Goal: Transaction & Acquisition: Purchase product/service

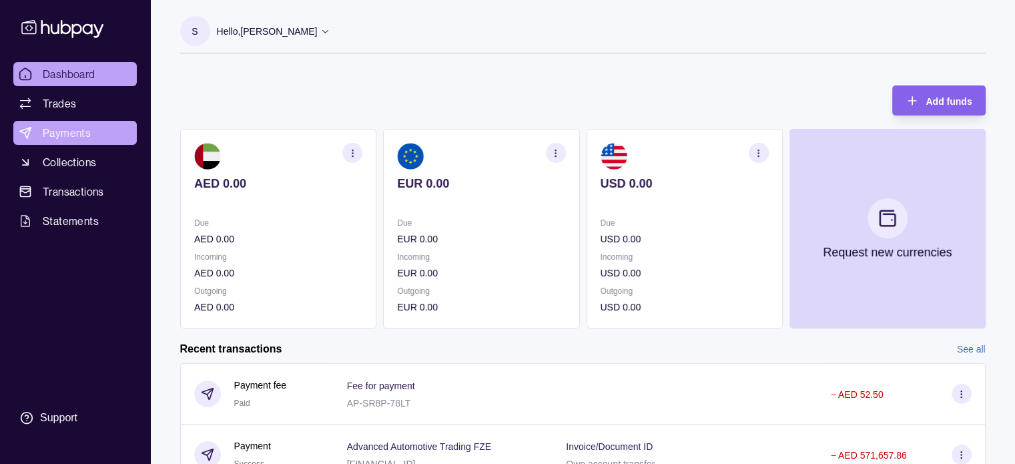
drag, startPoint x: 0, startPoint y: 0, endPoint x: 53, endPoint y: 122, distance: 133.3
click at [53, 122] on link "Payments" at bounding box center [74, 133] width 123 height 24
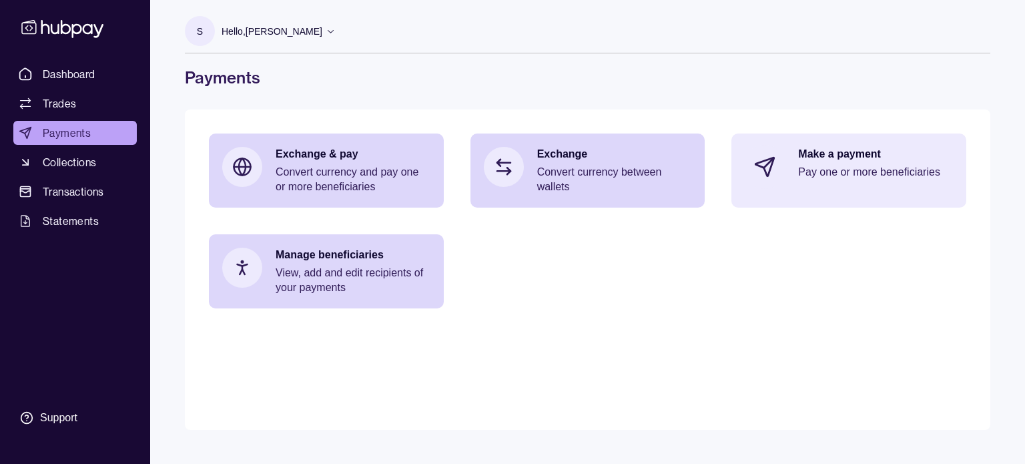
click at [807, 154] on p "Make a payment" at bounding box center [875, 154] width 155 height 15
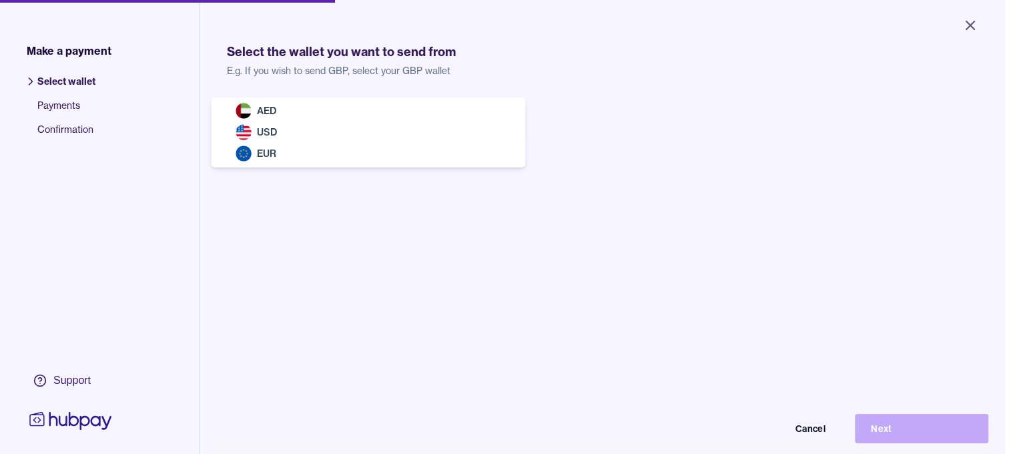
click at [373, 135] on body "Close Make a payment Select wallet Payments Confirmation Support Select the wal…" at bounding box center [502, 227] width 1005 height 454
click at [368, 121] on body "Close Make a payment Select wallet Payments Confirmation Support Select the wal…" at bounding box center [502, 227] width 1005 height 454
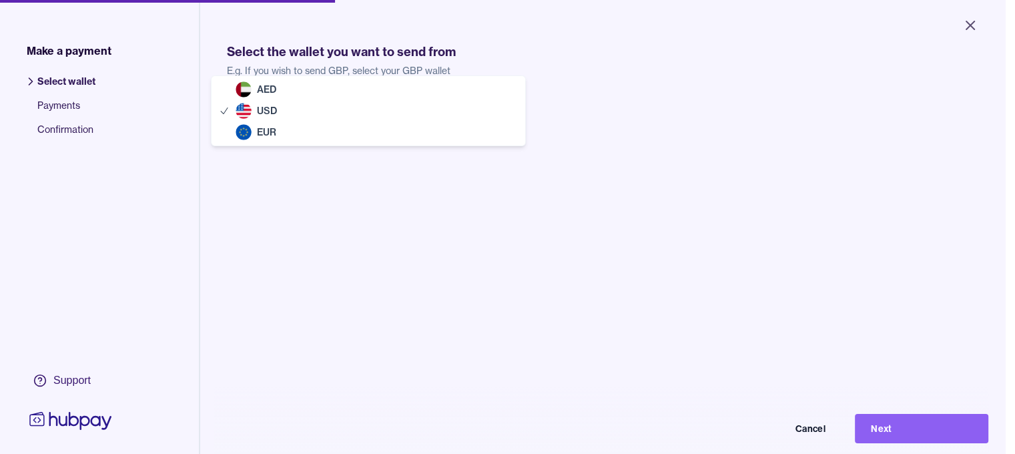
click at [369, 119] on body "Close Make a payment Select wallet Payments Confirmation Support Select the wal…" at bounding box center [502, 227] width 1005 height 454
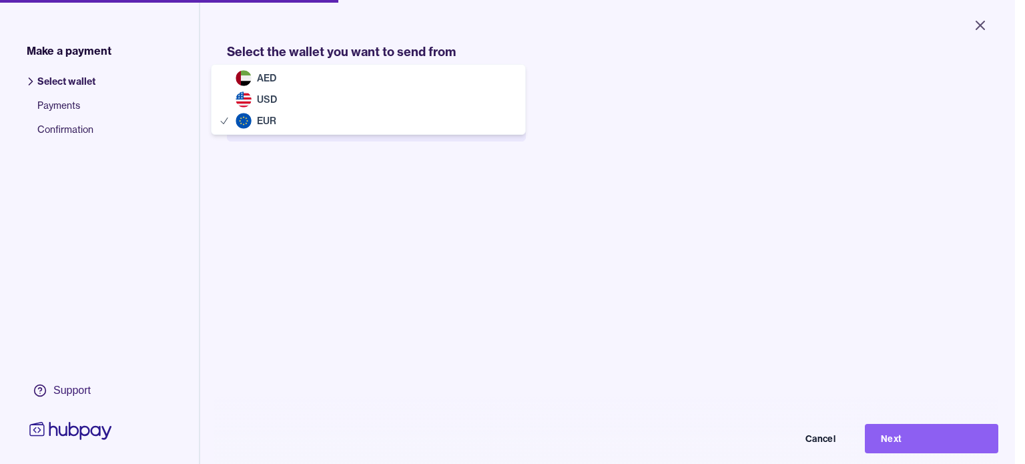
click at [371, 119] on body "Close Make a payment Select wallet Payments Confirmation Support Select the wal…" at bounding box center [507, 232] width 1015 height 464
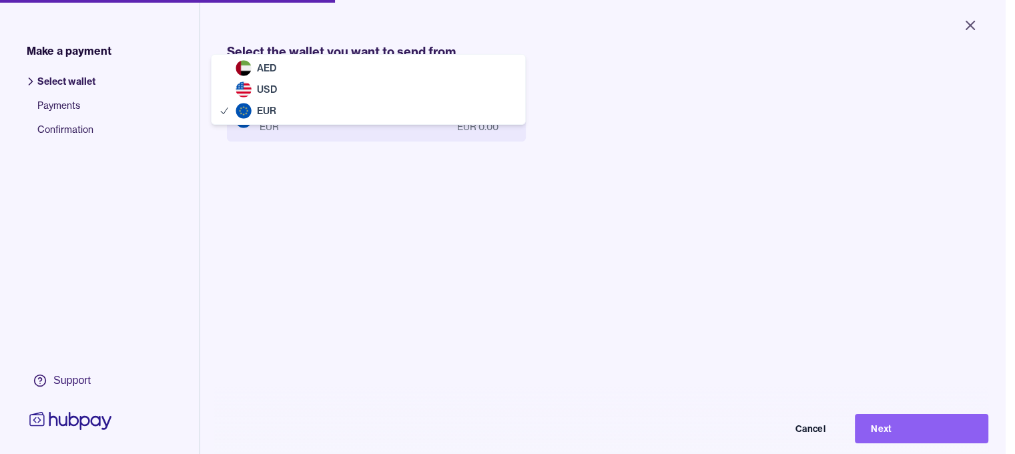
click at [360, 111] on body "Close Make a payment Select wallet Payments Confirmation Support Select the wal…" at bounding box center [502, 227] width 1005 height 454
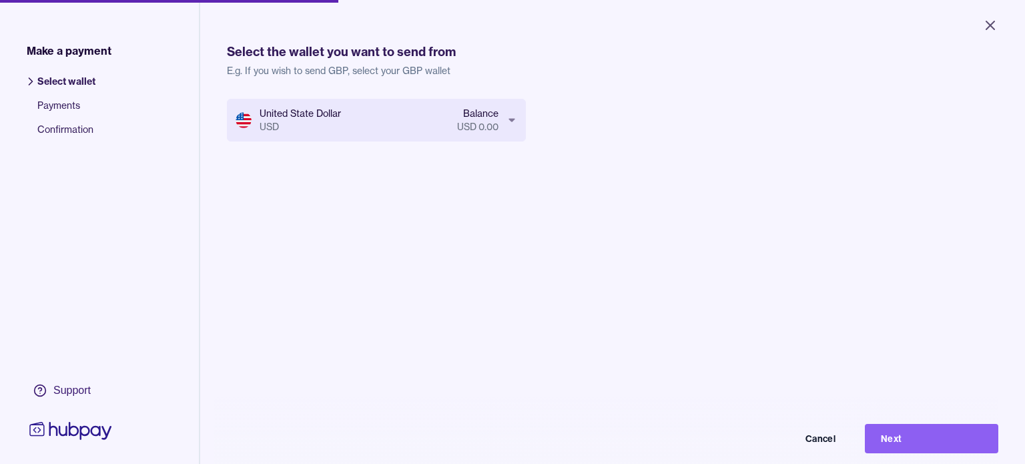
click at [372, 108] on body "Close Make a payment Select wallet Payments Confirmation Support Select the wal…" at bounding box center [512, 232] width 1025 height 464
